Goal: Task Accomplishment & Management: Manage account settings

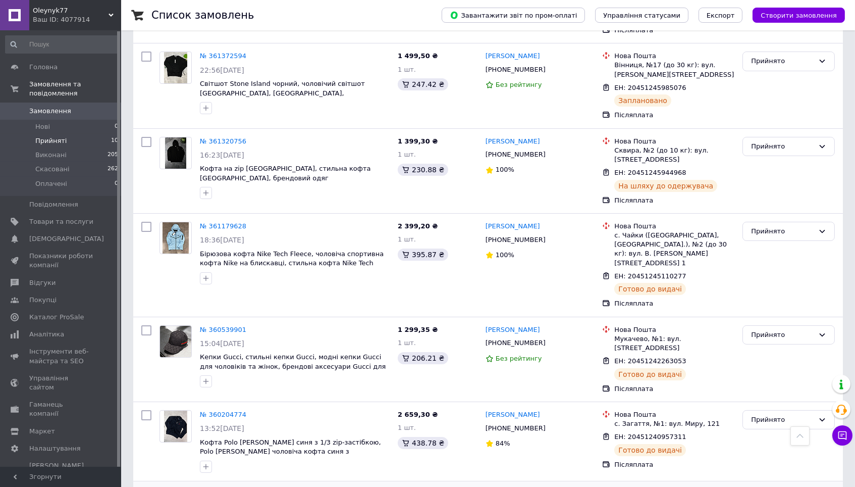
scroll to position [331, 0]
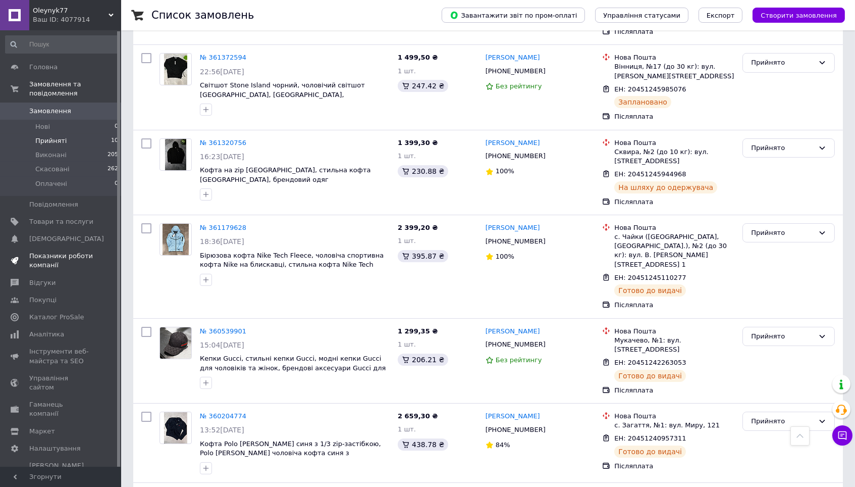
click at [81, 251] on span "Показники роботи компанії" at bounding box center [61, 260] width 64 height 18
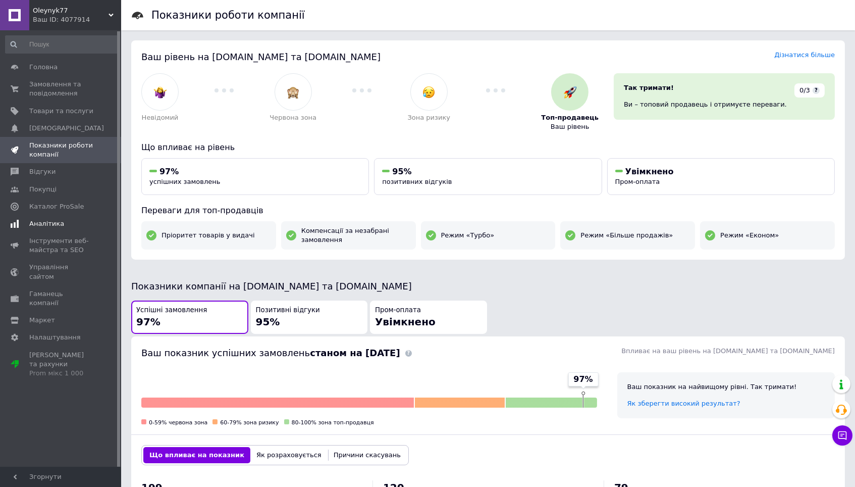
click at [69, 220] on span "Аналітика" at bounding box center [61, 223] width 64 height 9
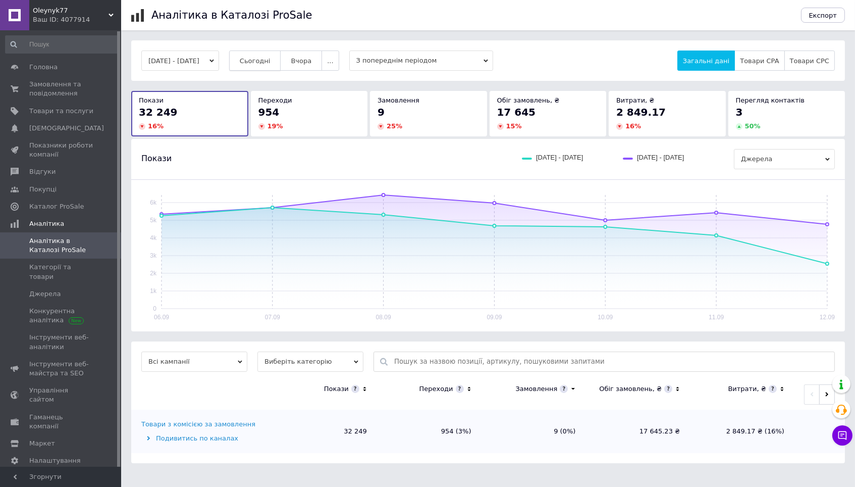
click at [271, 61] on span "Сьогодні" at bounding box center [255, 61] width 31 height 8
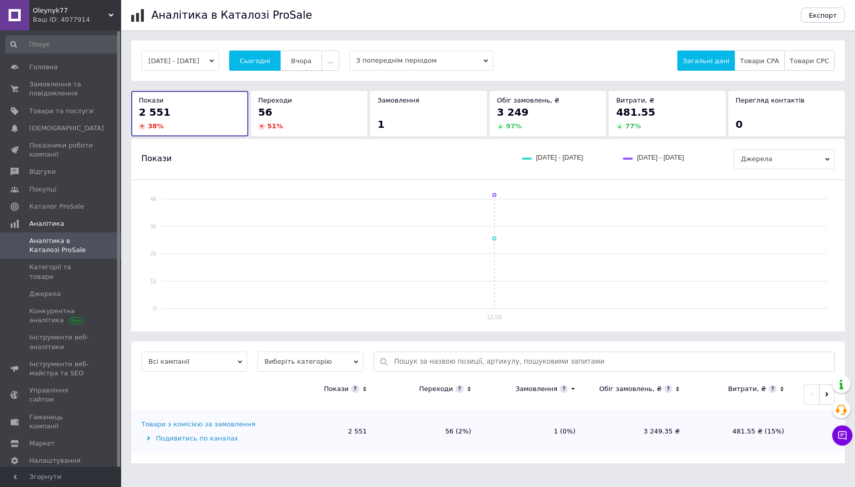
click at [318, 53] on button "Вчора" at bounding box center [301, 60] width 42 height 20
click at [68, 113] on span "Товари та послуги" at bounding box center [61, 111] width 64 height 9
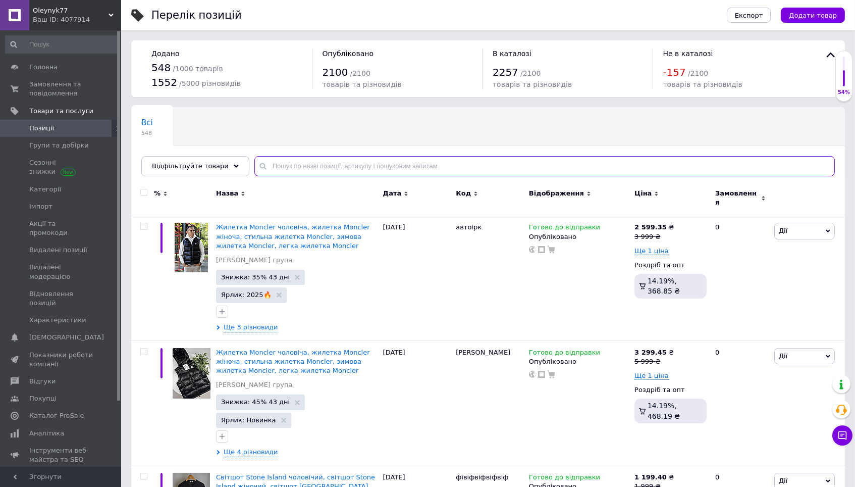
click at [321, 166] on input "text" at bounding box center [544, 166] width 581 height 20
type input "е"
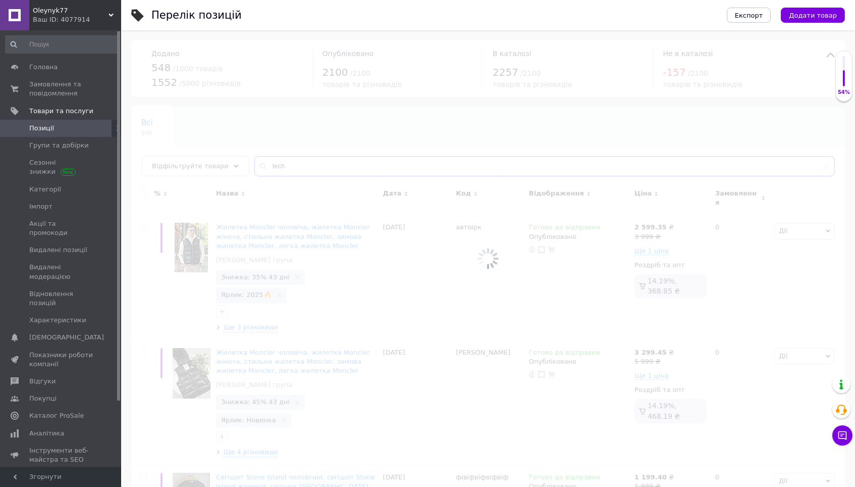
type input "tech"
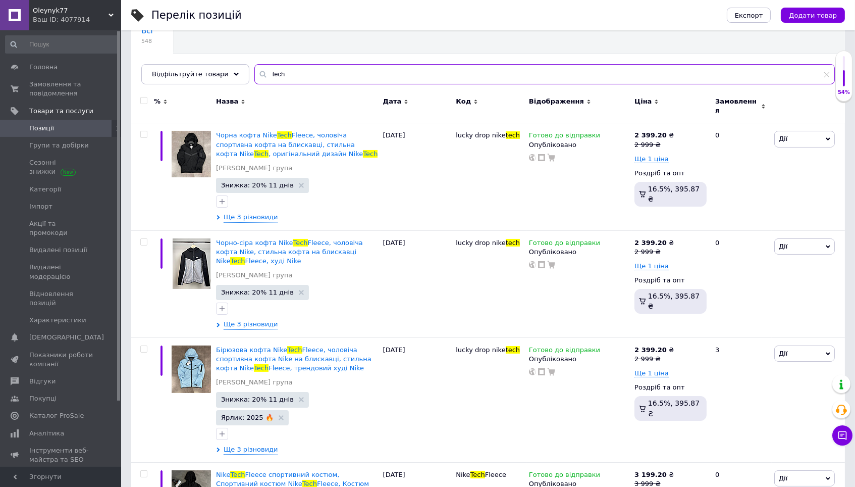
scroll to position [92, 0]
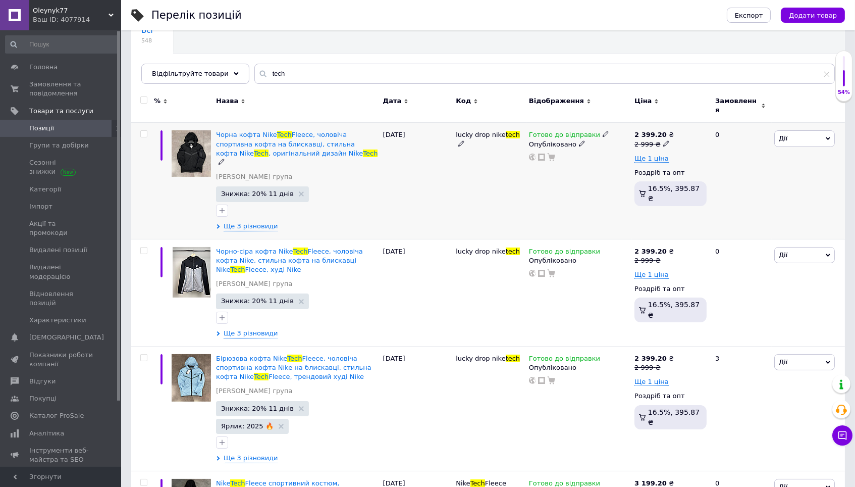
click at [652, 158] on div "2 399.20 ₴ 2 999 ₴ Ще 1 ціна Роздріб та опт 16.5%, 395.87 ₴" at bounding box center [671, 169] width 72 height 79
click at [652, 154] on span "Ще 1 ціна" at bounding box center [652, 158] width 34 height 8
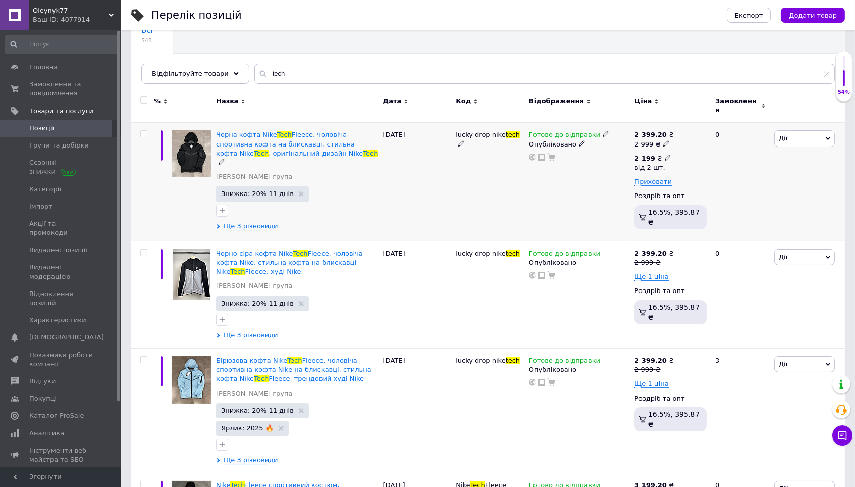
click at [665, 154] on icon at bounding box center [668, 157] width 6 height 6
click at [704, 131] on input "2199" at bounding box center [727, 136] width 97 height 20
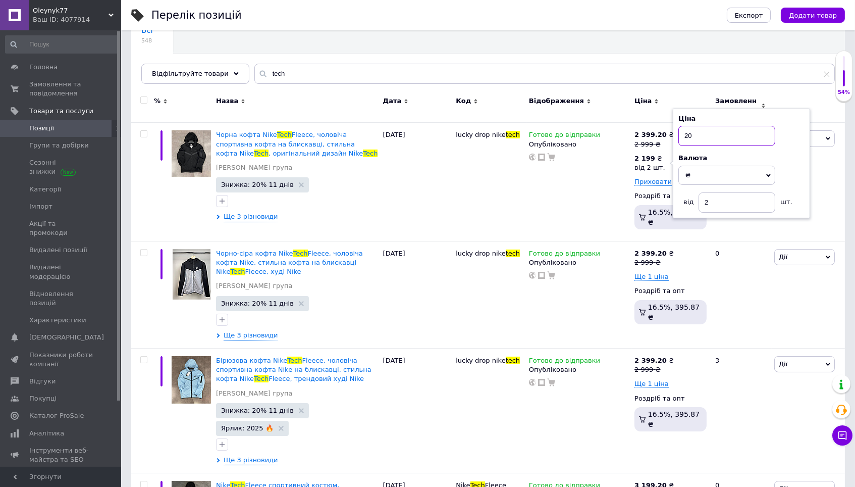
type input "20"
click at [630, 55] on div "Всі 548 Ok Відфільтровано... Зберегти" at bounding box center [488, 54] width 714 height 83
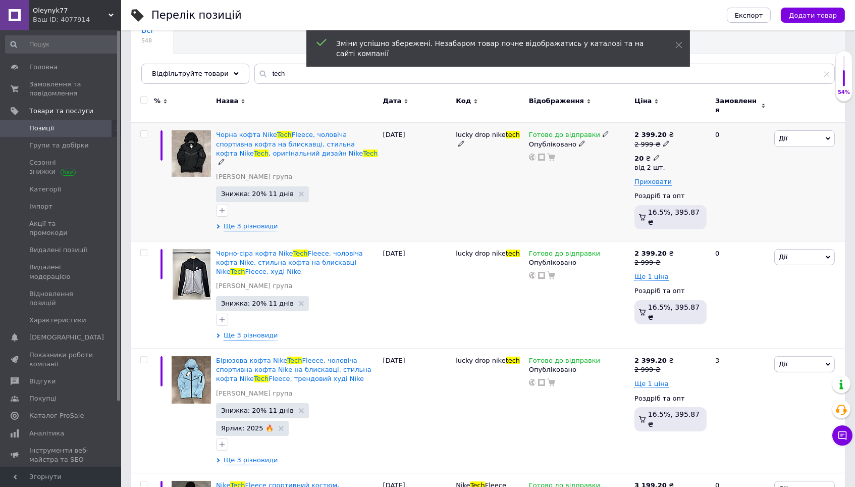
click at [658, 153] on span at bounding box center [657, 156] width 6 height 7
click at [709, 126] on input "20" at bounding box center [727, 136] width 97 height 20
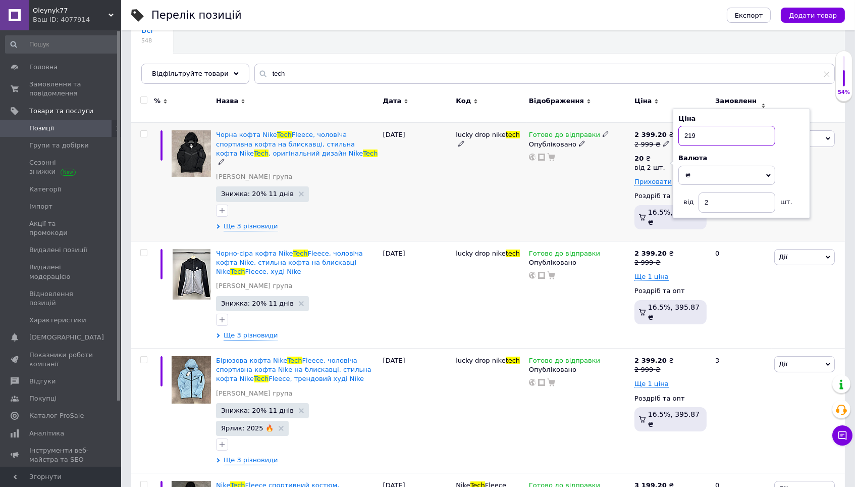
type input "2199"
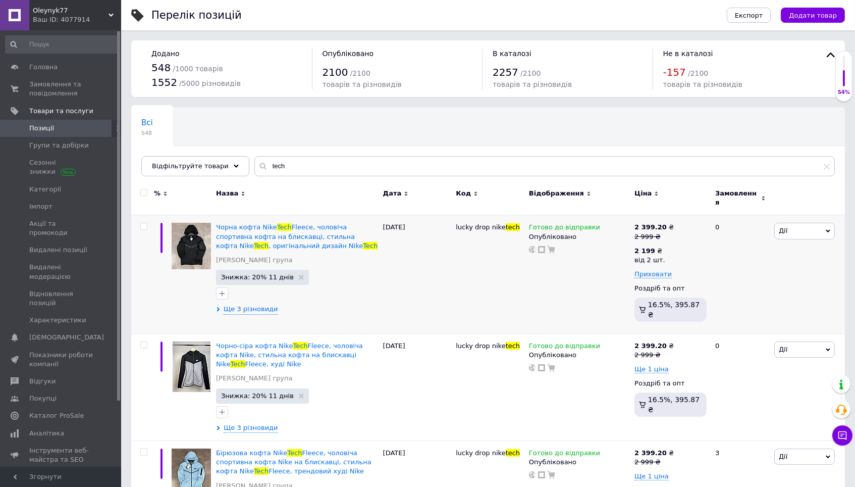
scroll to position [0, 0]
